Goal: Book appointment/travel/reservation

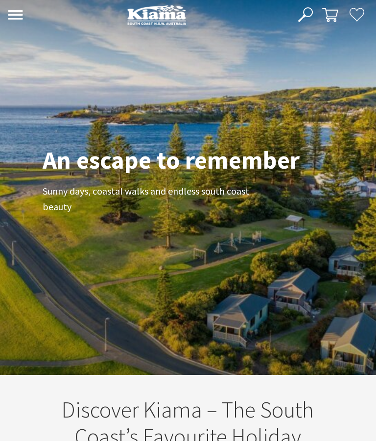
click at [22, 23] on button "Open Nav" at bounding box center [15, 16] width 21 height 16
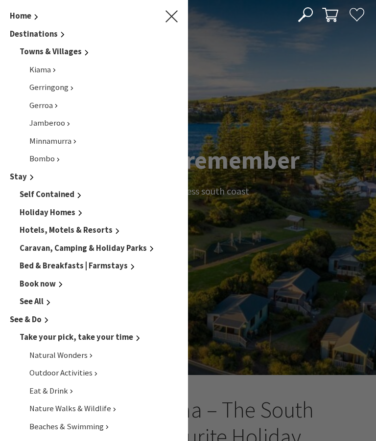
click at [137, 249] on span "Caravan, Camping & Holiday Parks" at bounding box center [83, 248] width 127 height 10
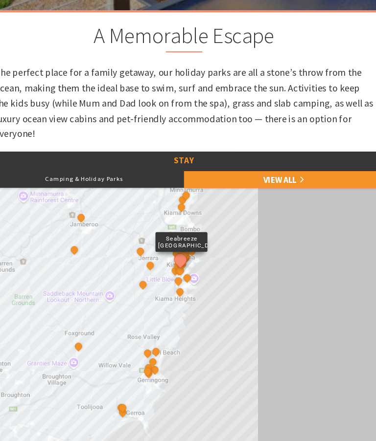
scroll to position [322, 0]
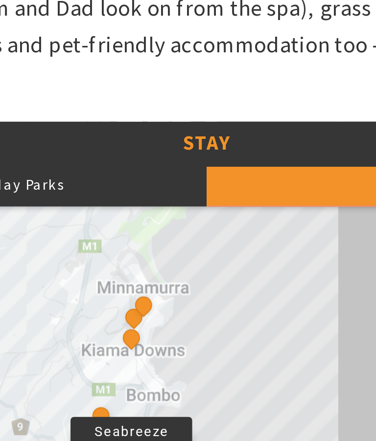
click at [158, 211] on button "See detail about Beach House on Johnson" at bounding box center [163, 216] width 10 height 10
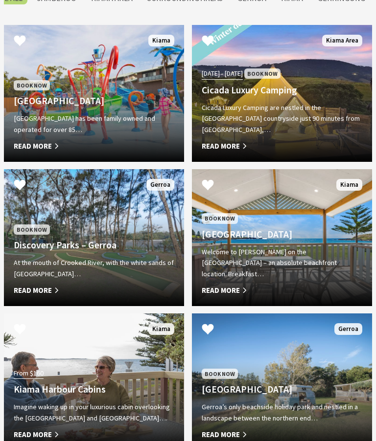
scroll to position [834, 0]
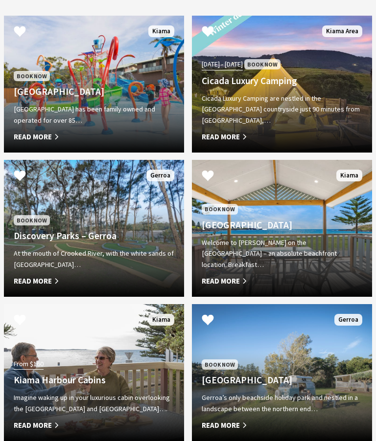
click at [140, 257] on div "Book Now Discovery Parks – Gerroa At the mouth of Crooked River, with the white…" at bounding box center [94, 250] width 180 height 73
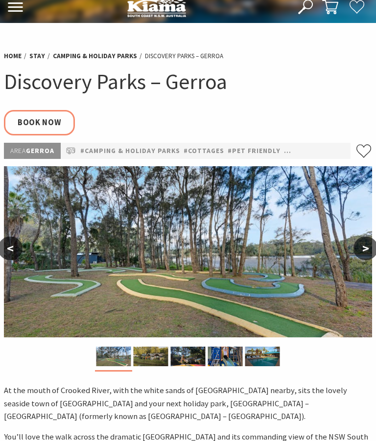
select select "3"
select select "2"
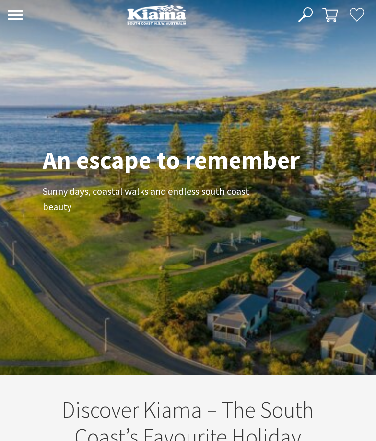
scroll to position [361, 368]
